Goal: Information Seeking & Learning: Stay updated

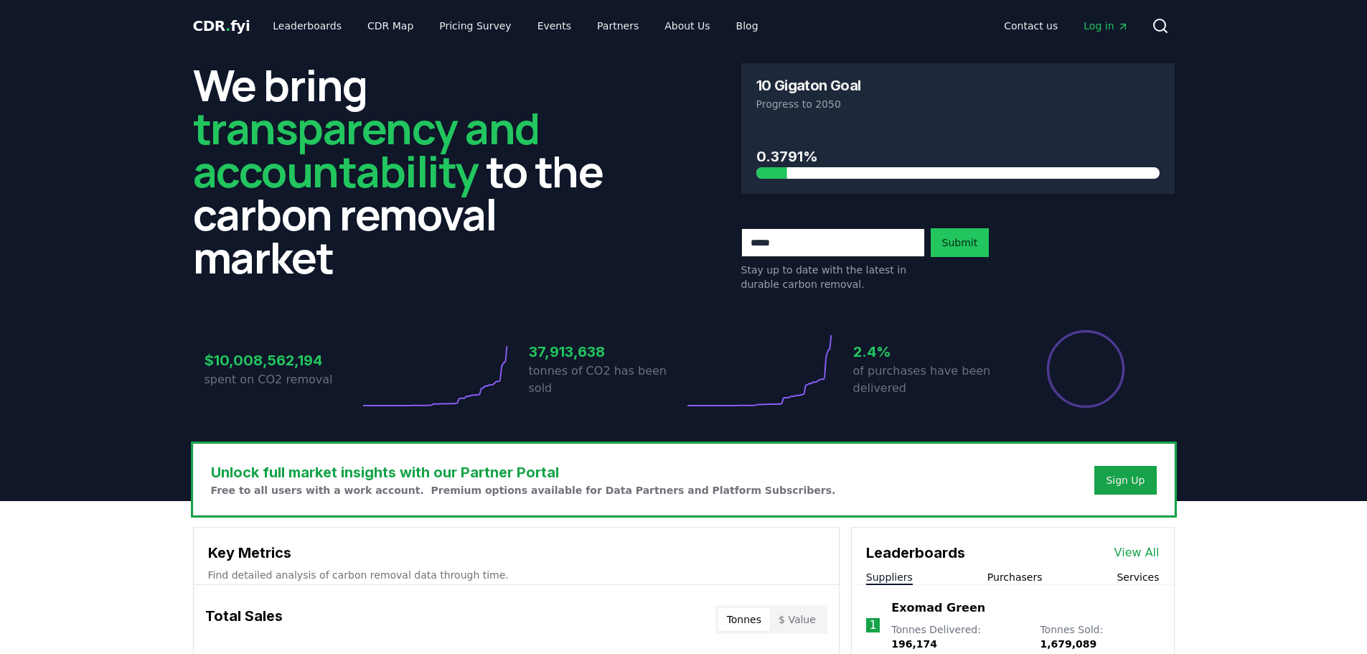
scroll to position [359, 0]
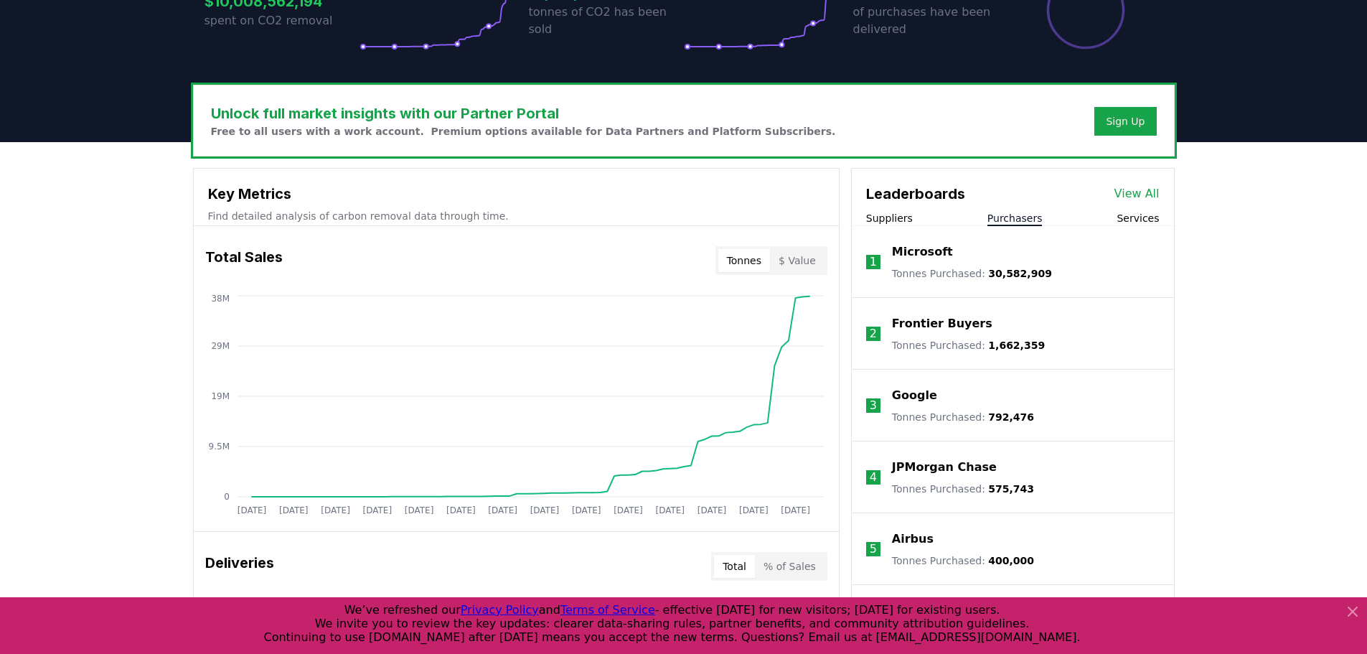
click at [1004, 225] on button "Purchasers" at bounding box center [1015, 218] width 55 height 14
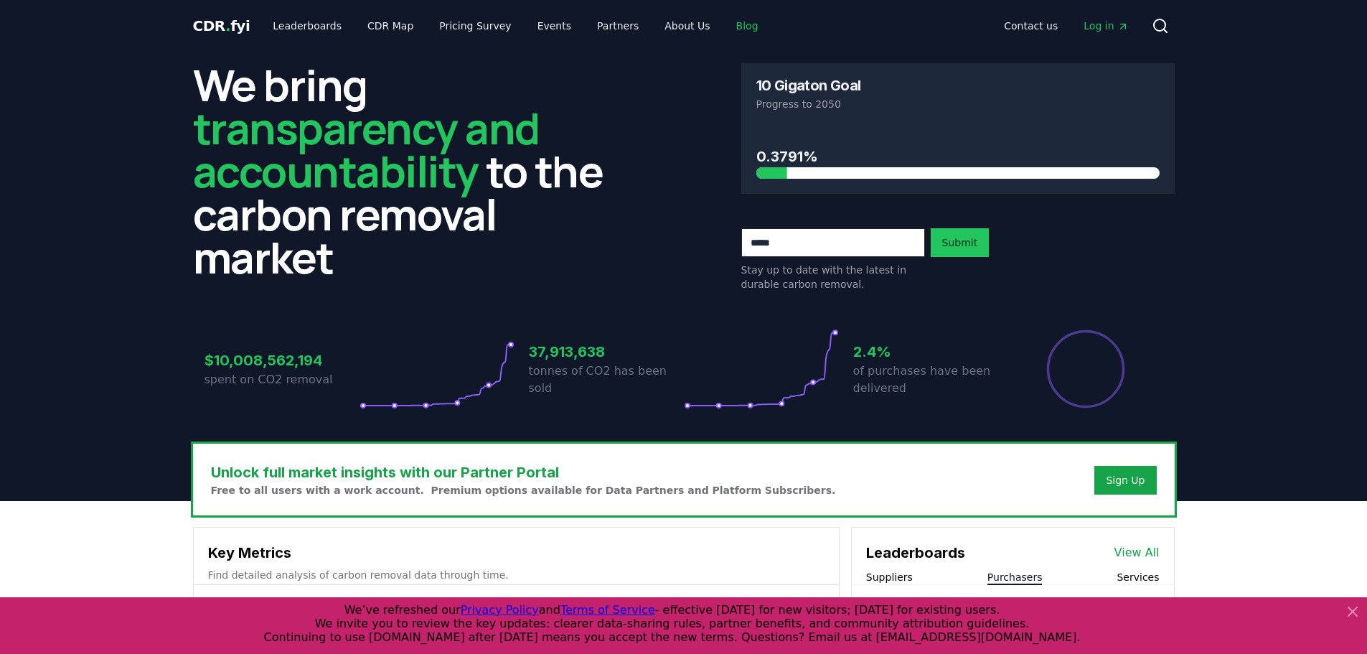
click at [728, 30] on link "Blog" at bounding box center [747, 26] width 45 height 26
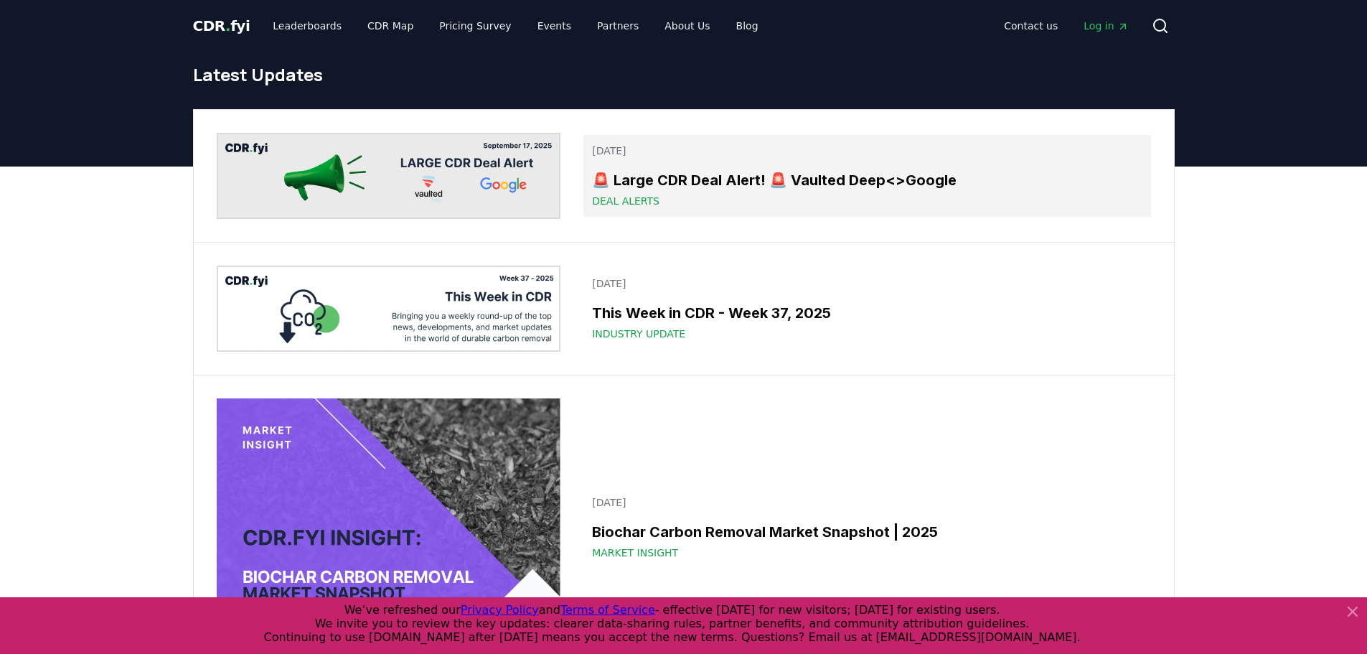
click at [892, 177] on h3 "🚨 Large CDR Deal Alert! 🚨 Vaulted Deep<>Google" at bounding box center [867, 180] width 550 height 22
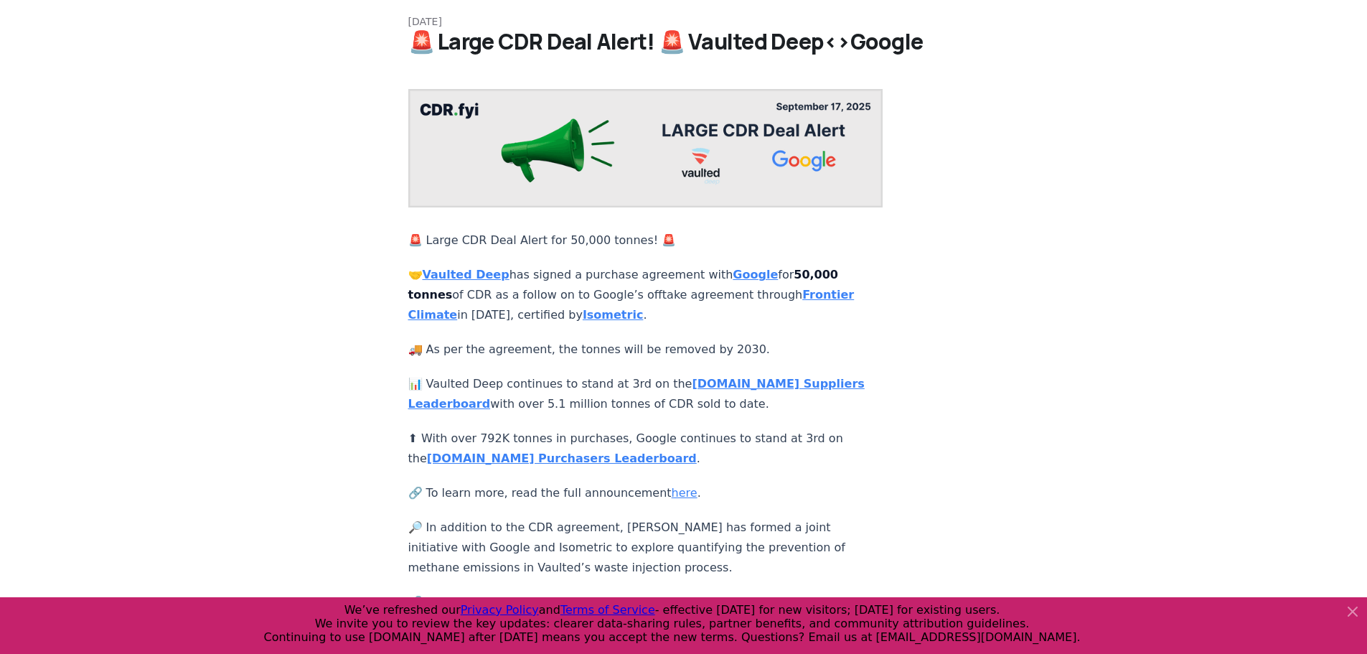
scroll to position [144, 0]
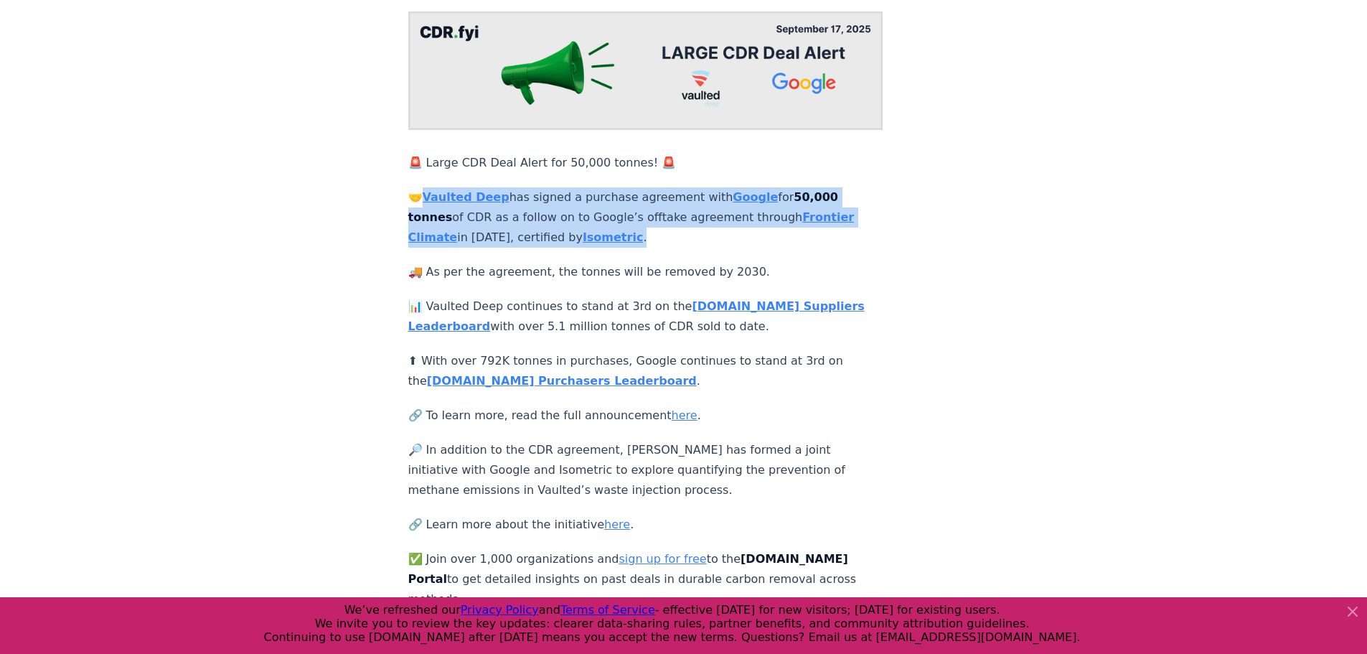
drag, startPoint x: 669, startPoint y: 217, endPoint x: 428, endPoint y: 179, distance: 244.2
click at [428, 187] on p "🤝 Vaulted Deep has signed a purchase agreement with Google for 50,000 tonnes of…" at bounding box center [645, 217] width 475 height 60
copy p "Vaulted Deep has signed a purchase agreement with Google for 50,000 tonnes of C…"
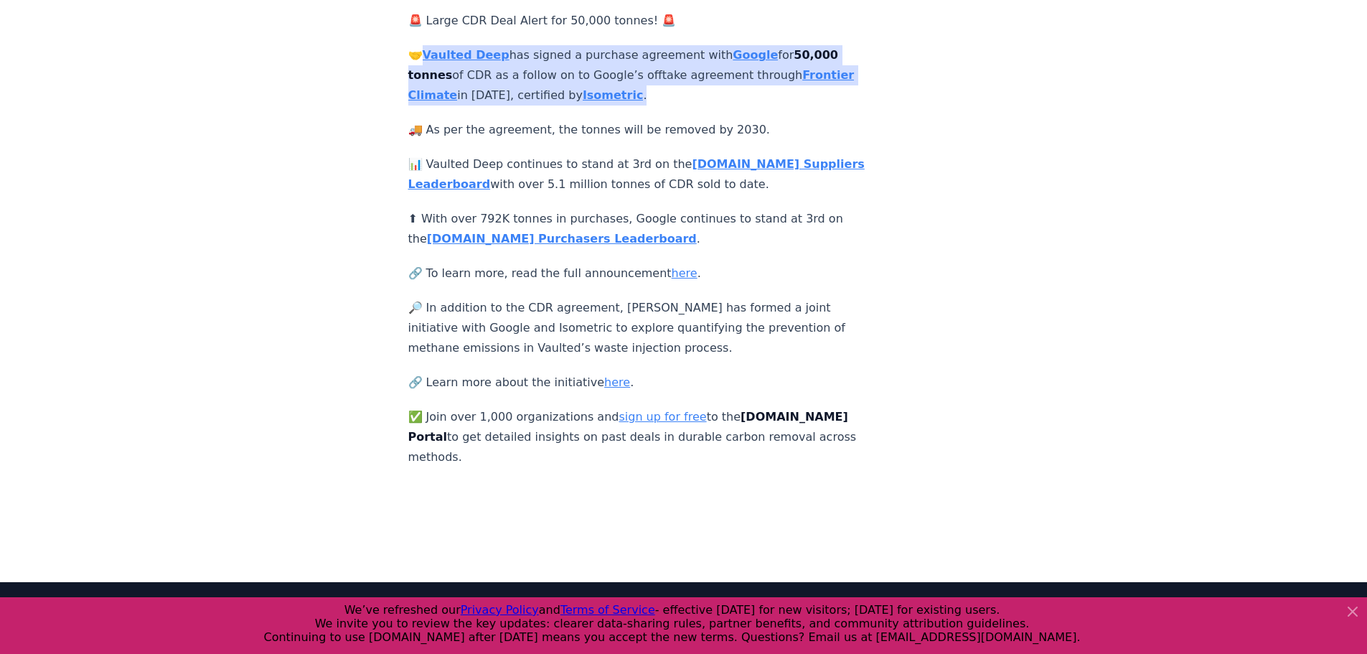
scroll to position [287, 0]
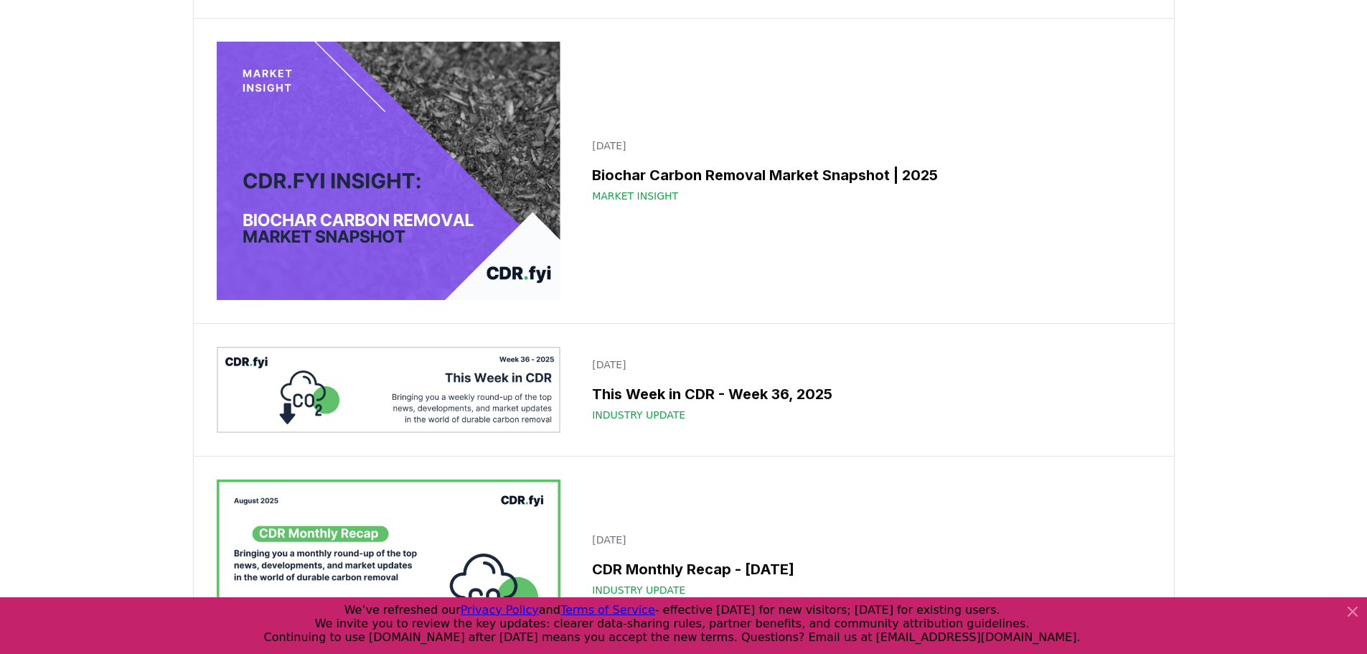
scroll to position [359, 0]
